Goal: Task Accomplishment & Management: Use online tool/utility

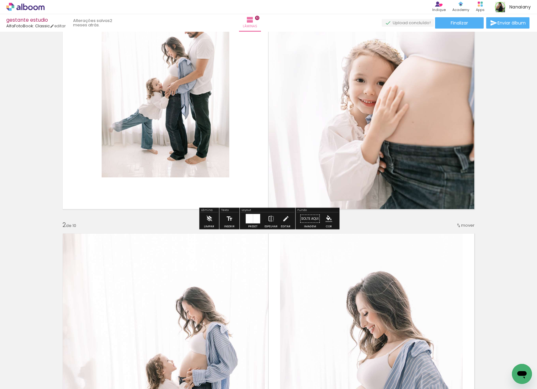
scroll to position [106, 0]
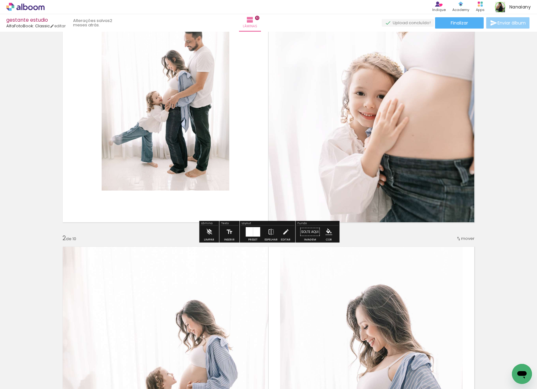
click at [505, 24] on span "Enviar álbum" at bounding box center [511, 23] width 28 height 4
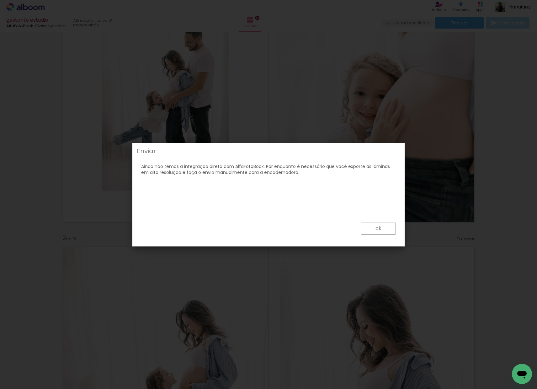
click at [0, 0] on slot "ok" at bounding box center [0, 0] width 0 height 0
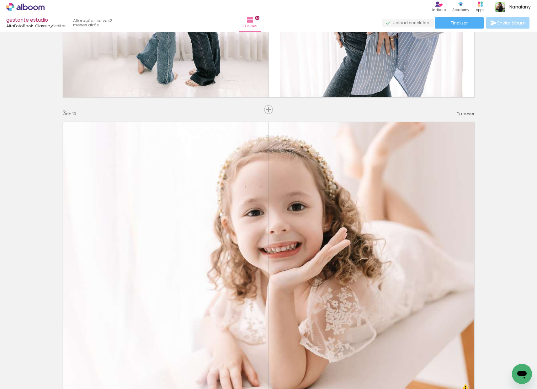
scroll to position [529, 0]
